Goal: Information Seeking & Learning: Learn about a topic

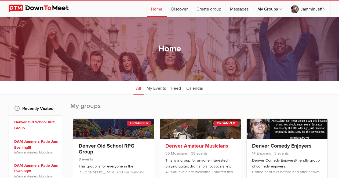
click at [175, 143] on link "Denver Amateur Musicians" at bounding box center [196, 145] width 63 height 6
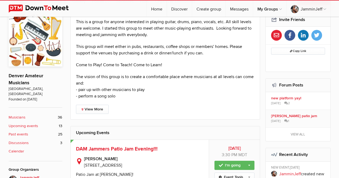
scroll to position [134, 0]
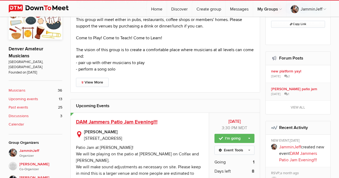
click at [126, 123] on span "DAM Jammers Patio Jam Evening!!!" at bounding box center [117, 121] width 82 height 6
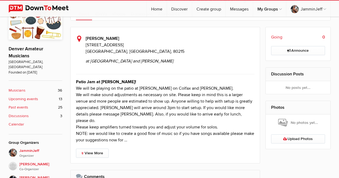
scroll to position [188, 0]
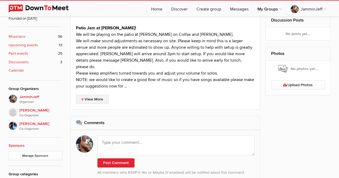
click at [98, 95] on link "View More" at bounding box center [92, 99] width 33 height 9
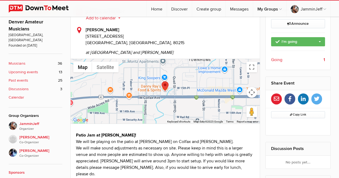
scroll to position [107, 0]
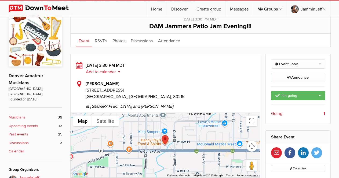
click at [24, 131] on b "Past events" at bounding box center [19, 134] width 20 height 6
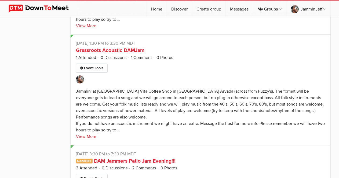
scroll to position [725, 0]
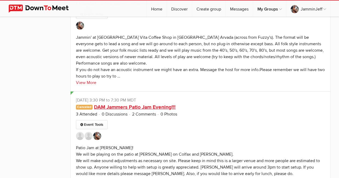
click at [114, 105] on link "DAM Jammers Patio Jam Evening!!!" at bounding box center [135, 107] width 82 height 6
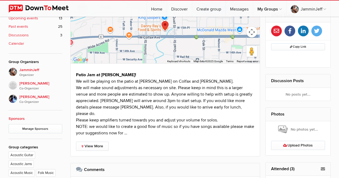
scroll to position [269, 0]
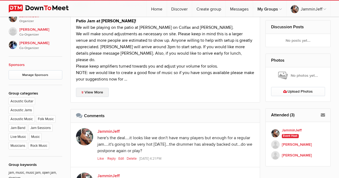
click at [101, 88] on link "View More" at bounding box center [92, 92] width 33 height 9
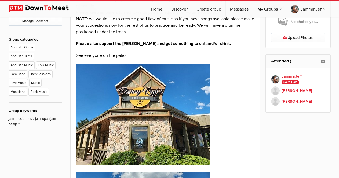
scroll to position [161, 0]
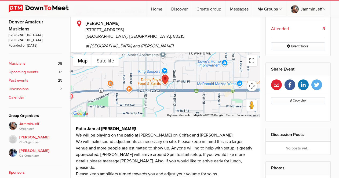
click at [28, 77] on b "Past events" at bounding box center [19, 80] width 20 height 6
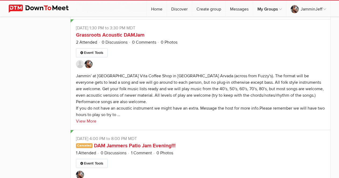
scroll to position [1155, 0]
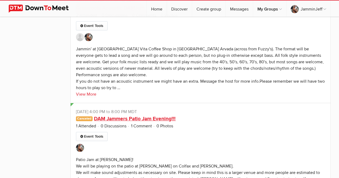
click at [133, 118] on link "DAM Jammers Patio Jam Evening!!!" at bounding box center [135, 118] width 82 height 6
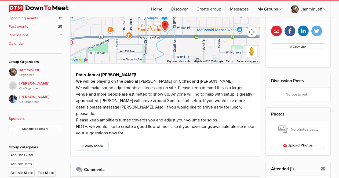
scroll to position [269, 0]
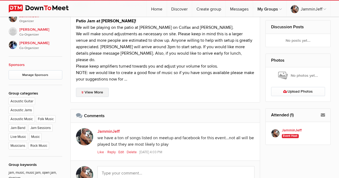
click at [95, 88] on link "View More" at bounding box center [92, 92] width 33 height 9
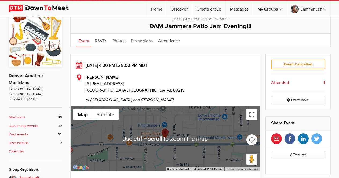
scroll to position [27, 0]
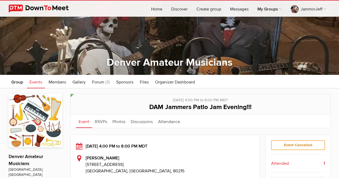
click at [58, 9] on img at bounding box center [43, 9] width 68 height 8
